Goal: Check status: Check status

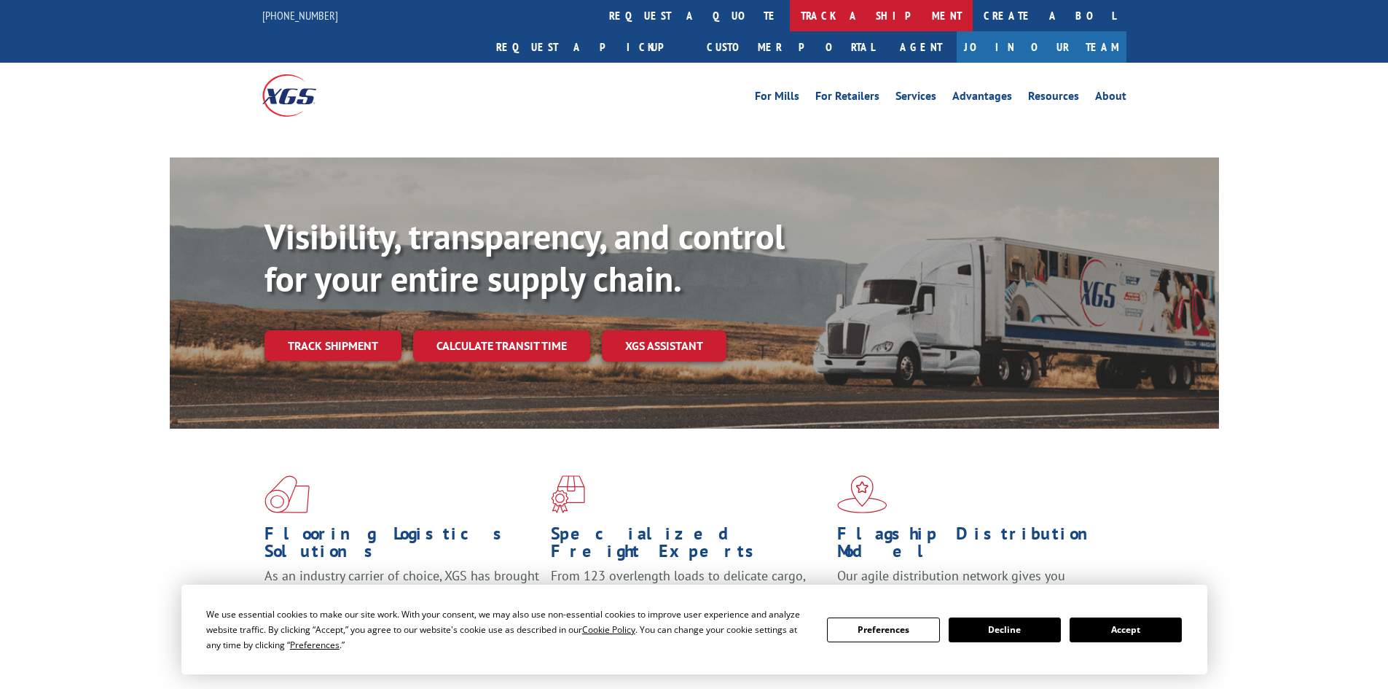
click at [790, 24] on link "track a shipment" at bounding box center [881, 15] width 183 height 31
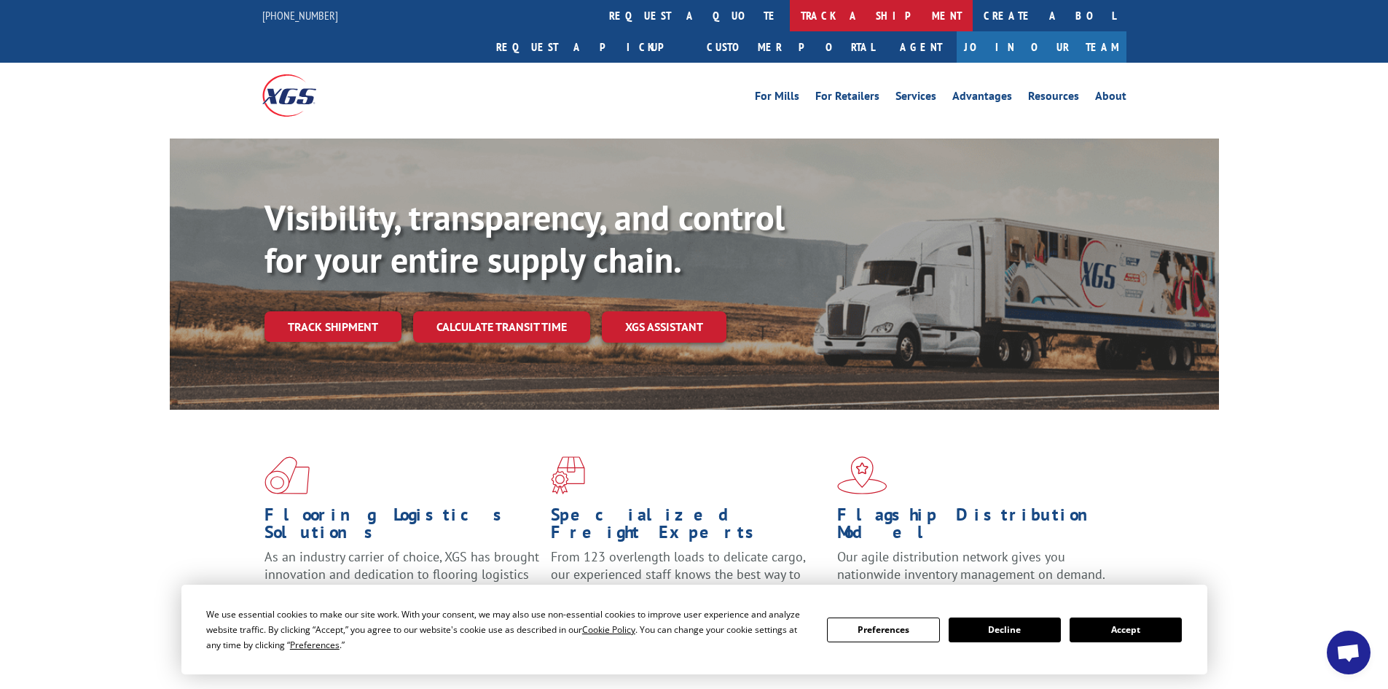
click at [790, 20] on link "track a shipment" at bounding box center [881, 15] width 183 height 31
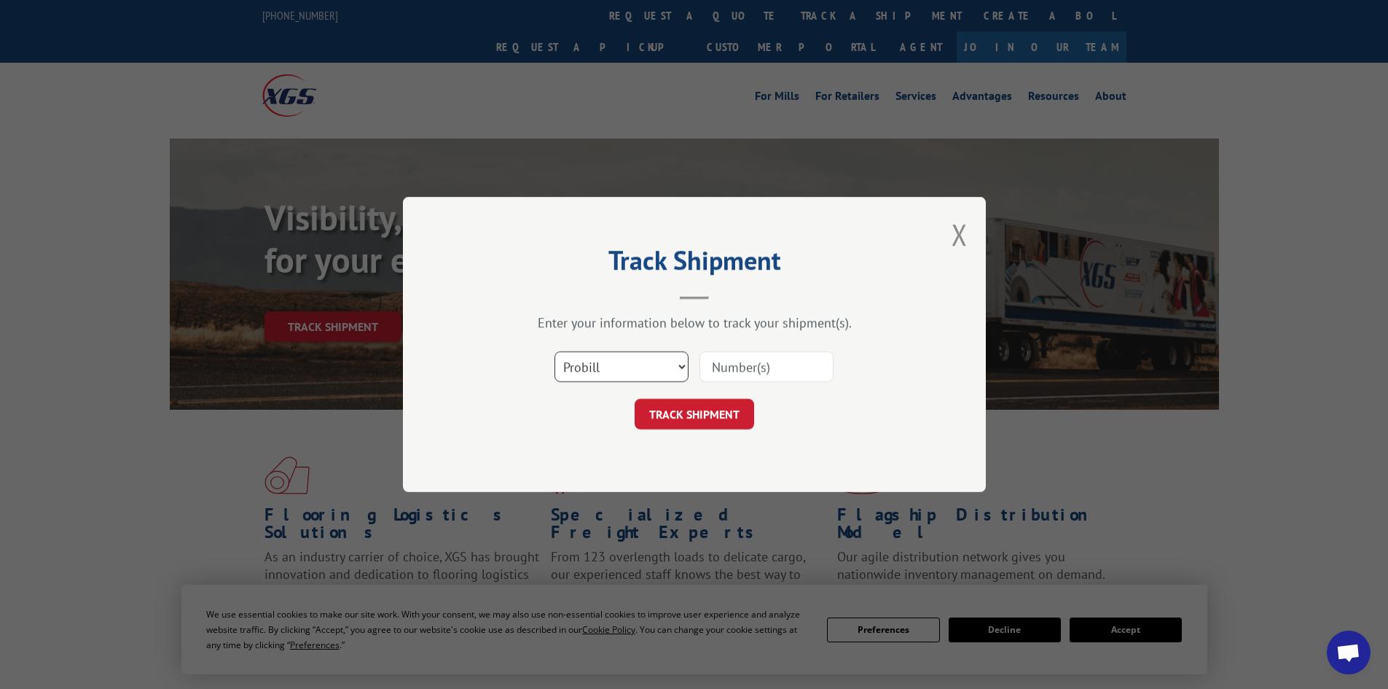
click at [606, 360] on select "Select category... Probill BOL PO" at bounding box center [622, 366] width 134 height 31
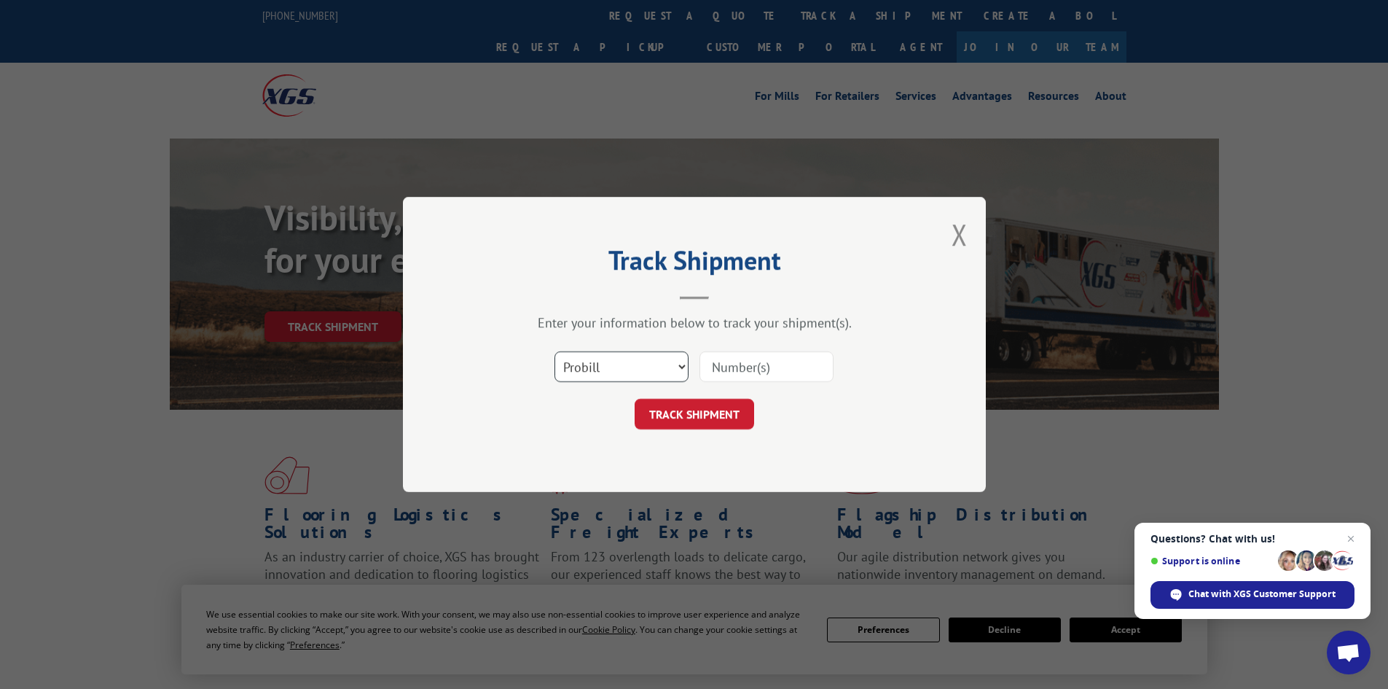
select select "bol"
click at [555, 351] on select "Select category... Probill BOL PO" at bounding box center [622, 366] width 134 height 31
click at [749, 372] on input at bounding box center [767, 366] width 134 height 31
paste input "5199387"
type input "5199387"
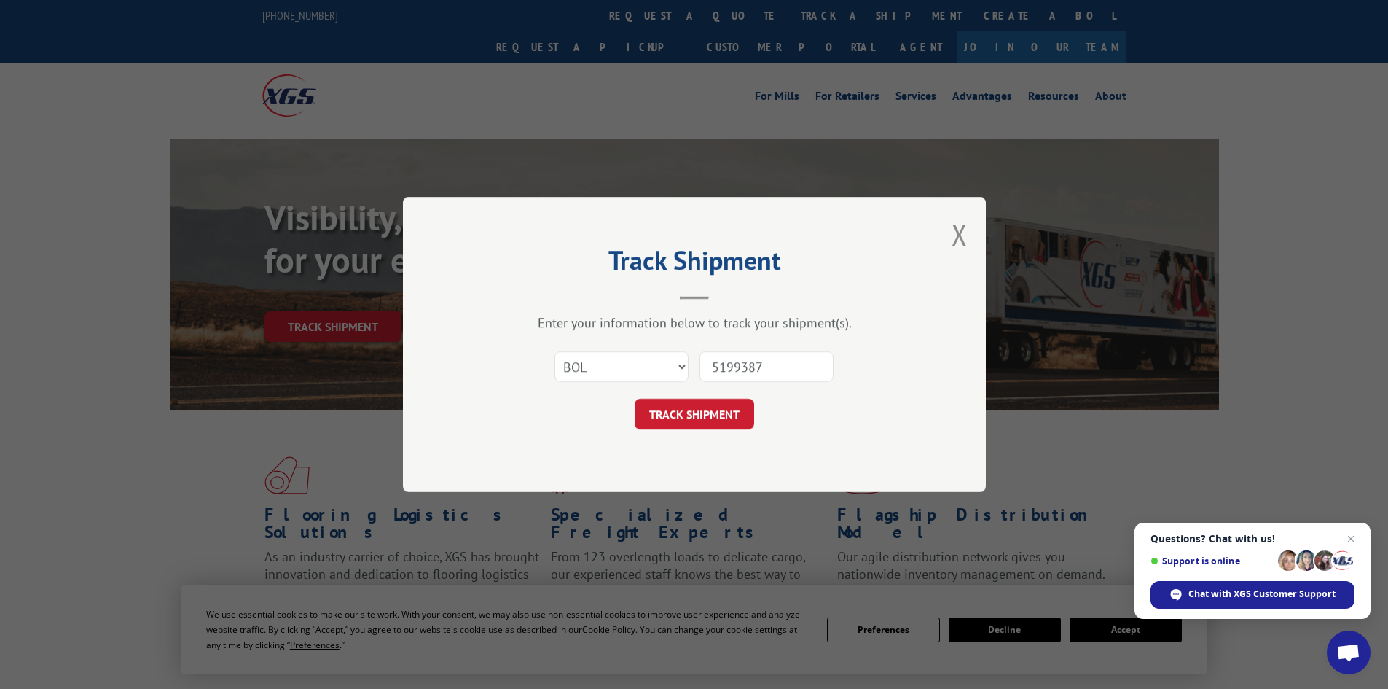
click button "TRACK SHIPMENT" at bounding box center [695, 414] width 120 height 31
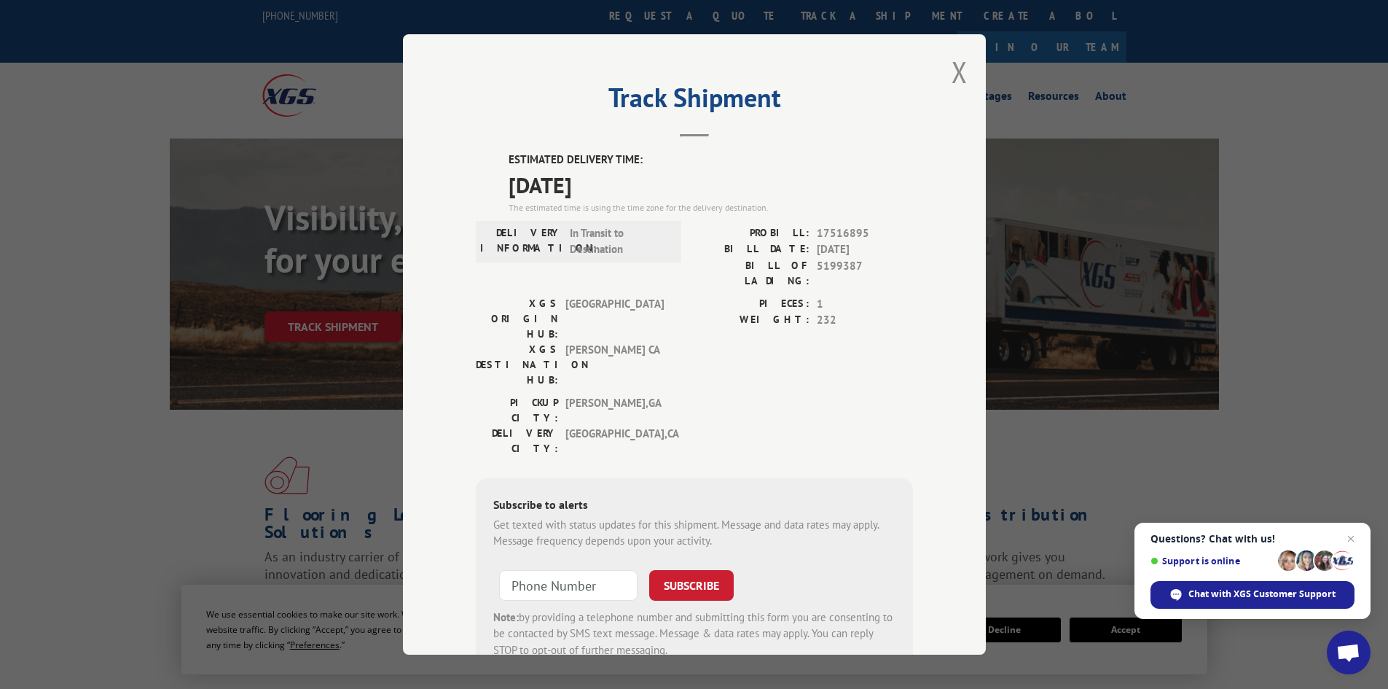
click at [931, 82] on div "Track Shipment ESTIMATED DELIVERY TIME: [DATE] The estimated time is using the …" at bounding box center [694, 344] width 583 height 620
click at [967, 65] on div "Track Shipment ESTIMATED DELIVERY TIME: [DATE] The estimated time is using the …" at bounding box center [694, 344] width 583 height 620
click at [952, 69] on button "Close modal" at bounding box center [960, 71] width 16 height 39
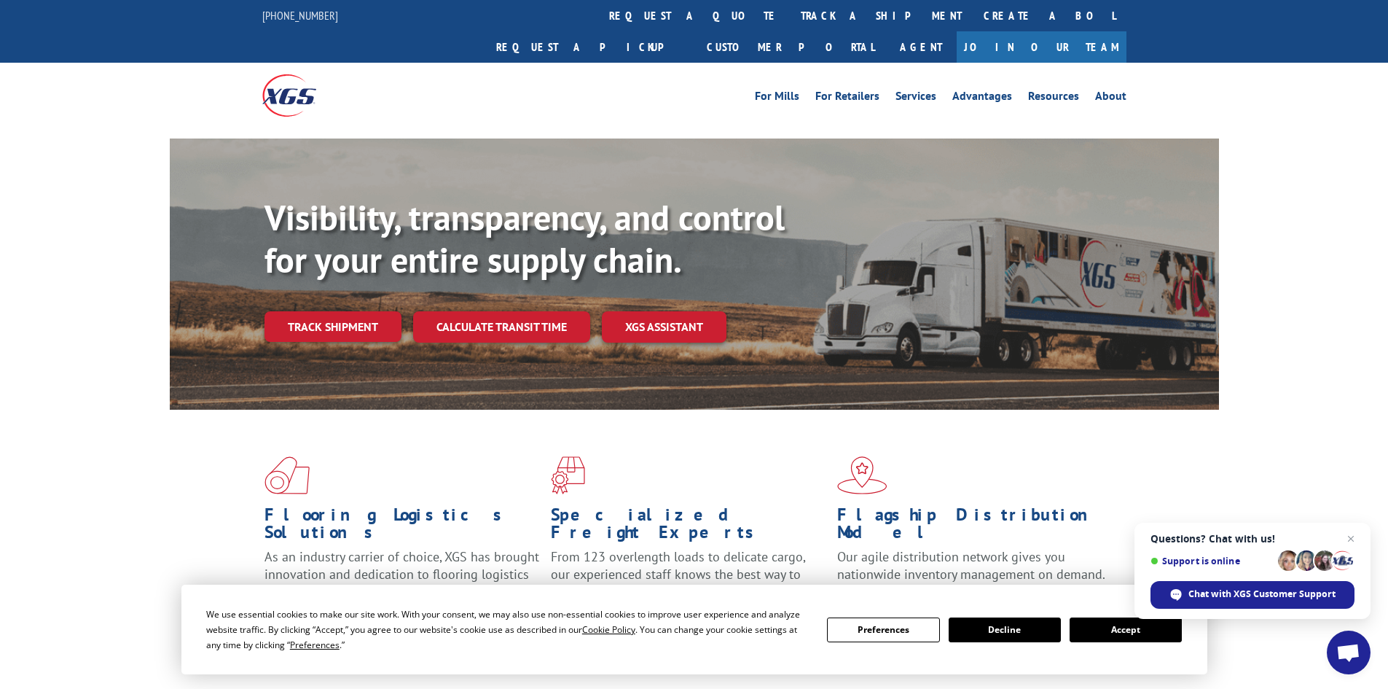
click at [211, 78] on div "For Mills For Retailers Services Advantages Resources About For Mills For Retai…" at bounding box center [694, 95] width 1388 height 65
drag, startPoint x: 643, startPoint y: 17, endPoint x: 647, endPoint y: 23, distance: 7.9
click at [790, 16] on link "track a shipment" at bounding box center [881, 15] width 183 height 31
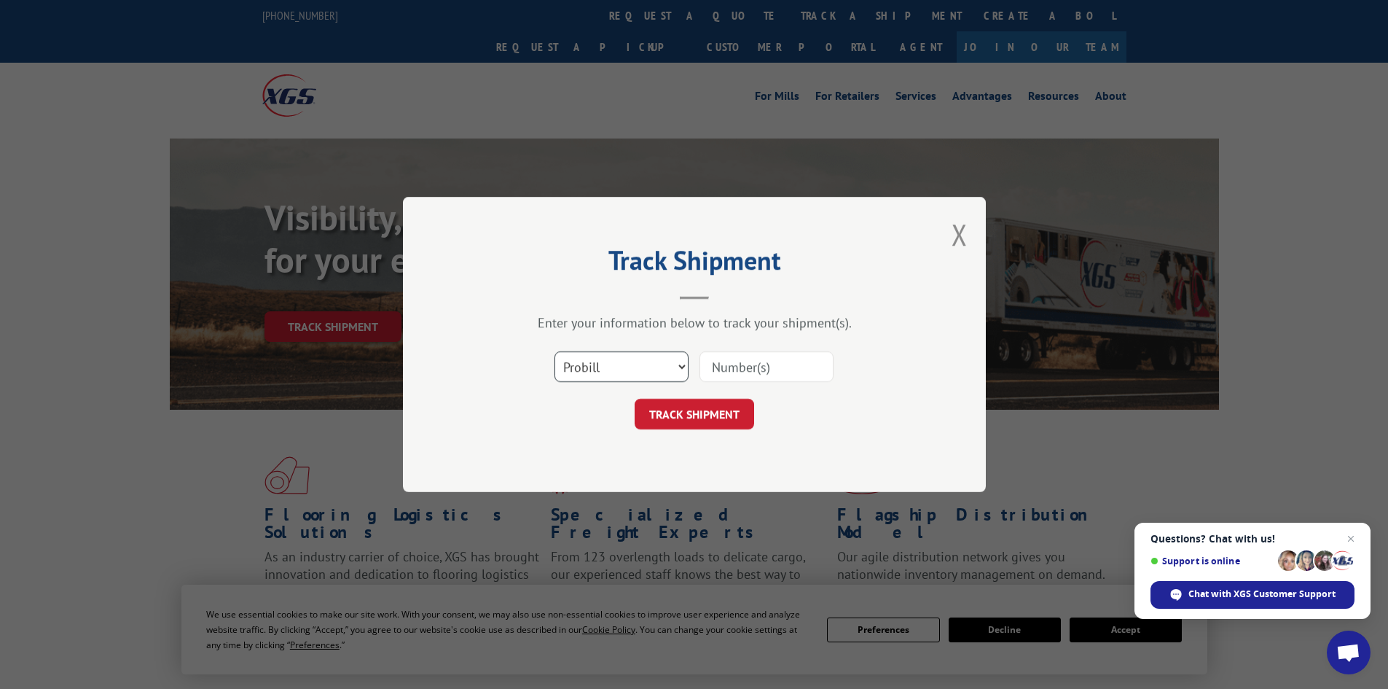
click at [625, 358] on select "Select category... Probill BOL PO" at bounding box center [622, 366] width 134 height 31
select select "bol"
click at [555, 351] on select "Select category... Probill BOL PO" at bounding box center [622, 366] width 134 height 31
click at [751, 362] on input at bounding box center [767, 366] width 134 height 31
paste input "041317492"
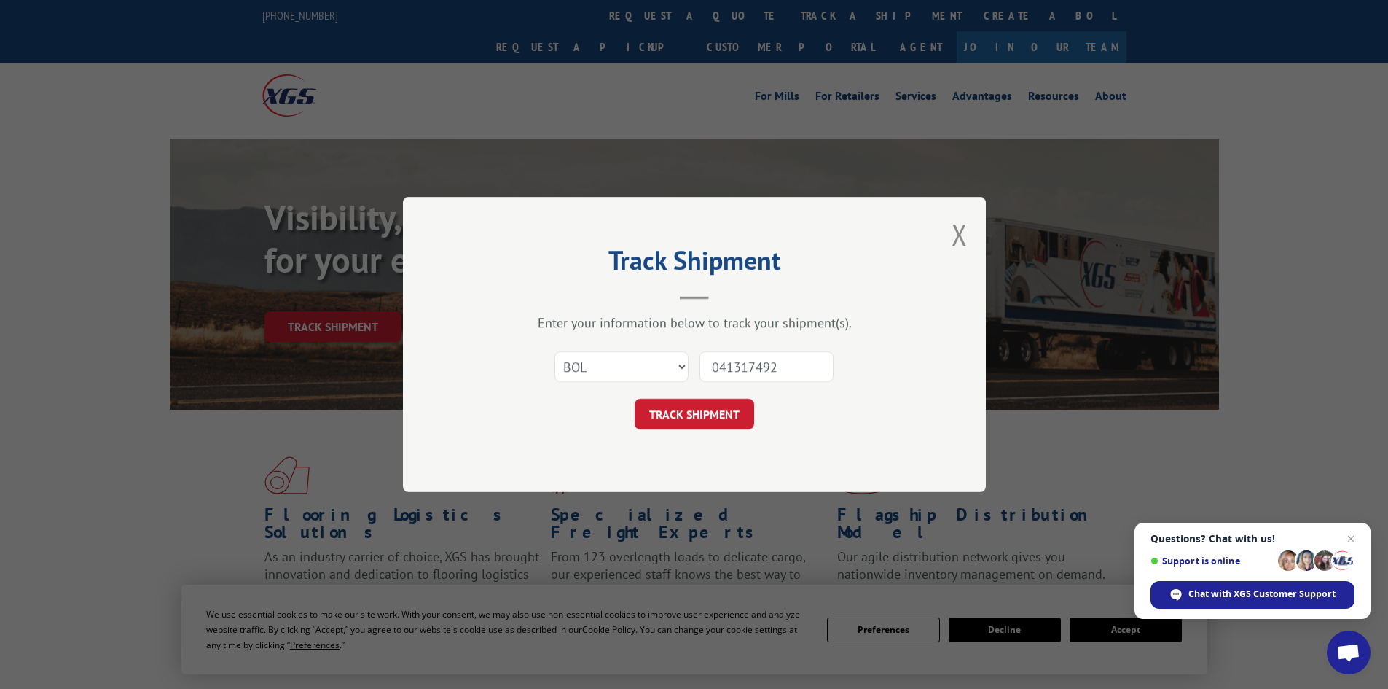
type input "041317492"
click at [635, 399] on button "TRACK SHIPMENT" at bounding box center [695, 414] width 120 height 31
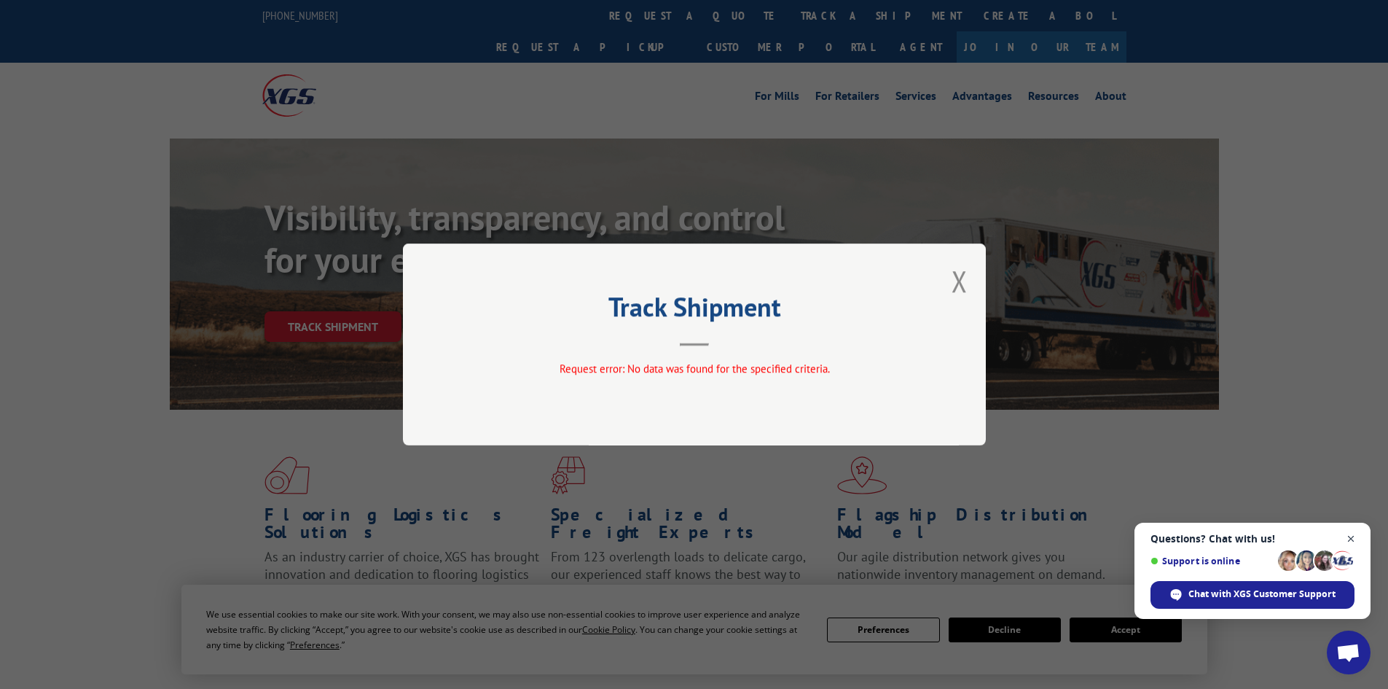
click at [1356, 534] on span "Close chat" at bounding box center [1352, 539] width 18 height 18
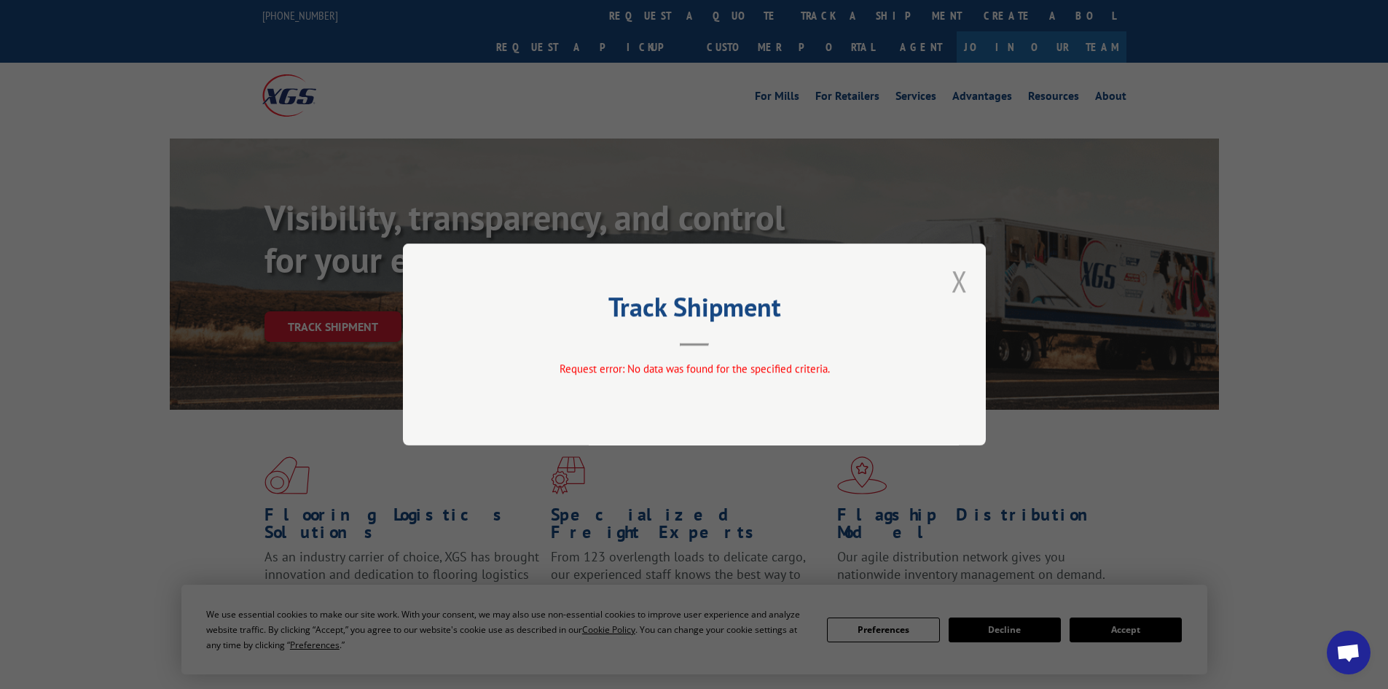
click at [956, 277] on button "Close modal" at bounding box center [960, 281] width 16 height 39
